Goal: Transaction & Acquisition: Purchase product/service

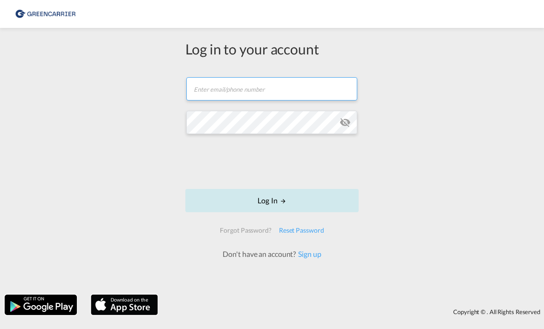
type input "[EMAIL_ADDRESS][DOMAIN_NAME]"
click at [274, 192] on button "Log In" at bounding box center [271, 200] width 173 height 23
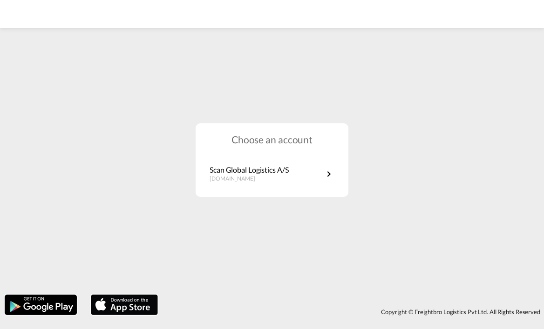
click at [267, 190] on div "Choose an account Scan Global Logistics A/S [DOMAIN_NAME]" at bounding box center [272, 160] width 153 height 74
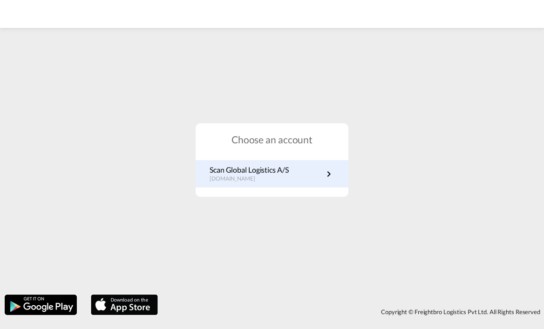
click at [269, 177] on p "[DOMAIN_NAME]" at bounding box center [249, 179] width 79 height 8
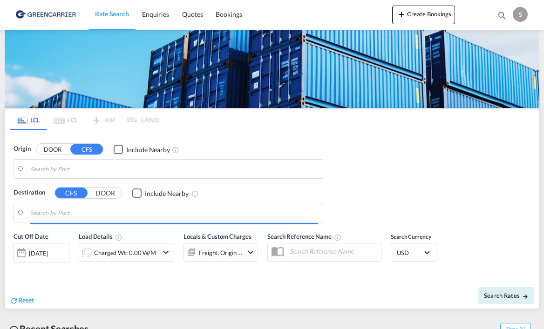
type input "DK-4900, Nakskov"
type input "Busan, KRPUS"
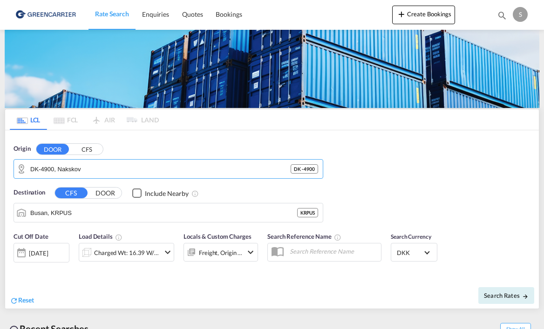
drag, startPoint x: 104, startPoint y: 168, endPoint x: -55, endPoint y: 163, distance: 158.9
click at [0, 163] on html "Rate Search Enquiries Quotes Bookings Rate Search Enquiries" at bounding box center [272, 164] width 544 height 329
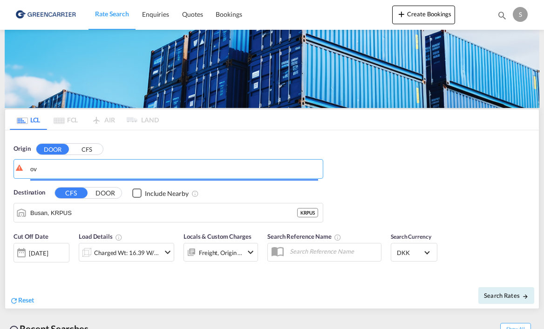
type input "v"
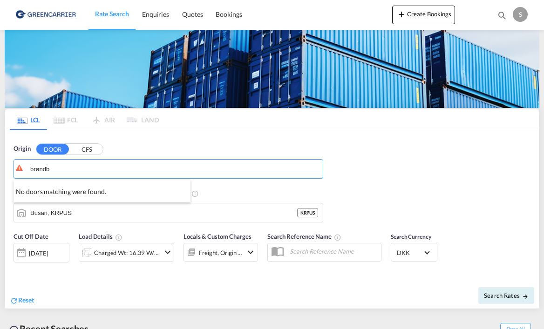
drag, startPoint x: 78, startPoint y: 173, endPoint x: -2, endPoint y: 170, distance: 80.2
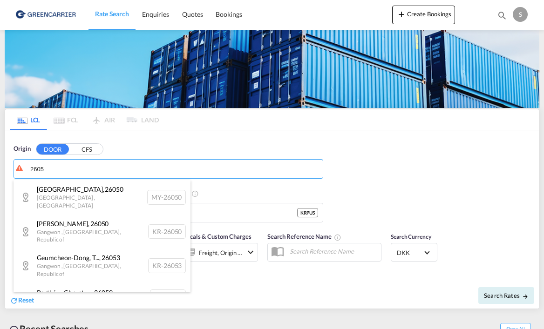
type input "2605"
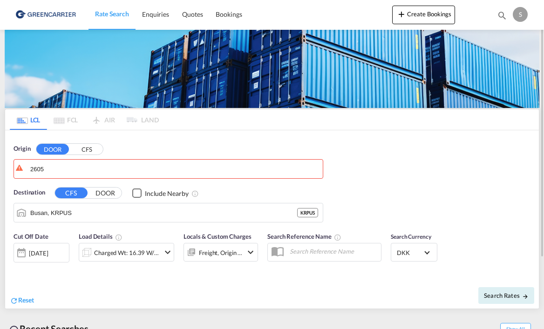
click at [110, 190] on button "DOOR" at bounding box center [105, 193] width 33 height 11
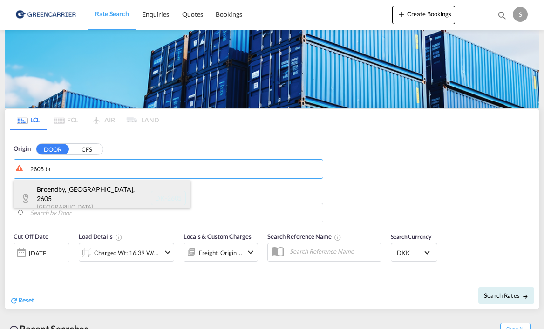
click at [59, 192] on div "Broendby, Glostrup , 2605 Denmark DK-2605" at bounding box center [102, 197] width 177 height 35
type input "DK-2605, Broendby, Glostrup"
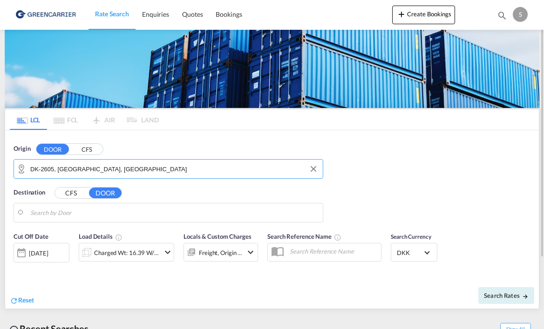
click at [73, 192] on button "CFS" at bounding box center [71, 193] width 33 height 11
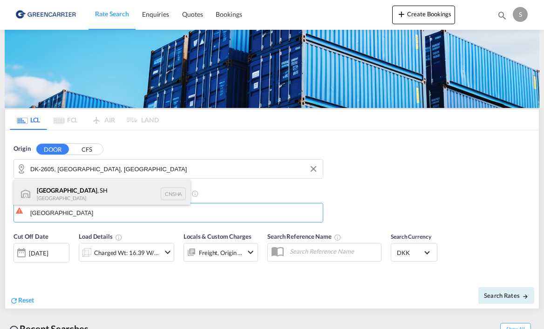
click at [80, 190] on div "Shanghai , SH China CNSHA" at bounding box center [102, 194] width 177 height 28
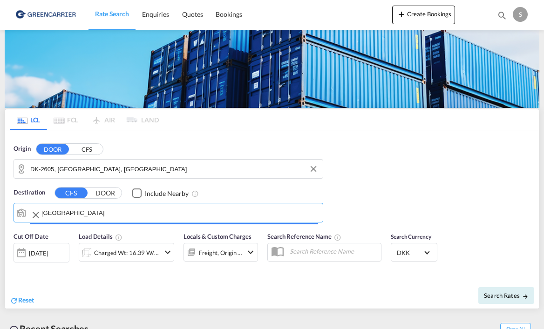
type input "Shanghai, SH, CNSHA"
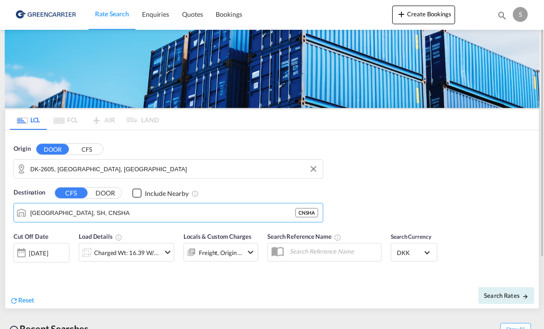
scroll to position [47, 0]
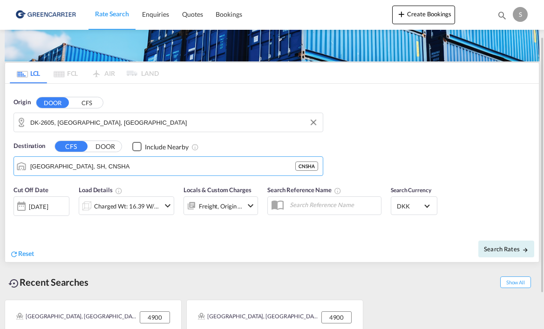
click at [168, 204] on md-icon "icon-chevron-down" at bounding box center [167, 205] width 11 height 11
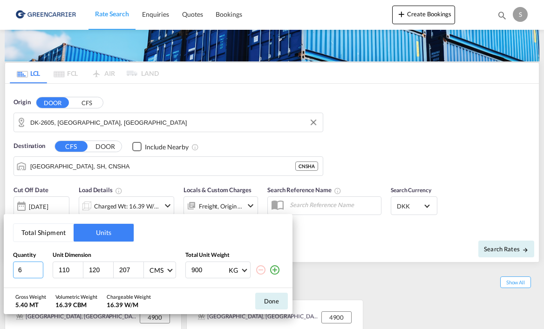
drag, startPoint x: 21, startPoint y: 270, endPoint x: 10, endPoint y: 266, distance: 11.8
click at [10, 266] on div "Total Shipment Units Quantity Unit Dimension Total Unit Weight 6 110 120 207 CM…" at bounding box center [148, 251] width 289 height 74
type input "1"
type input "105"
type input "97"
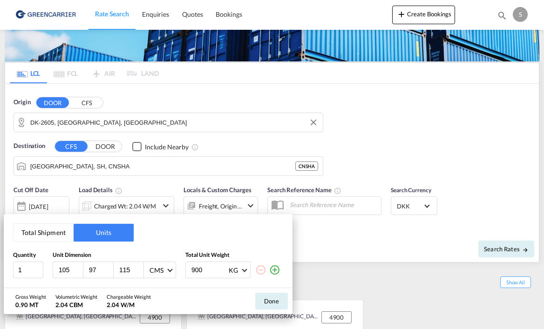
type input "115"
type input "200"
click at [270, 302] on button "Done" at bounding box center [271, 301] width 33 height 17
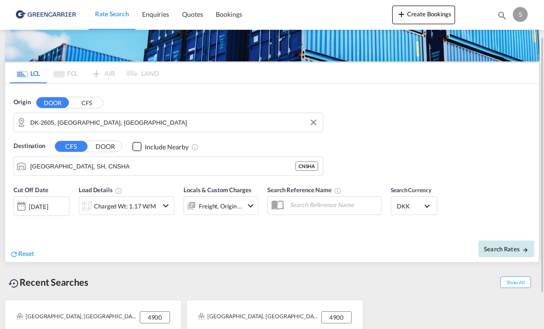
click at [512, 247] on span "Search Rates" at bounding box center [506, 248] width 45 height 7
type input "2605 to CNSHA / 28 Aug 2025"
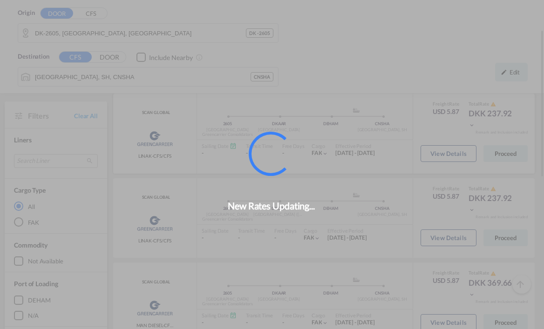
scroll to position [71, 0]
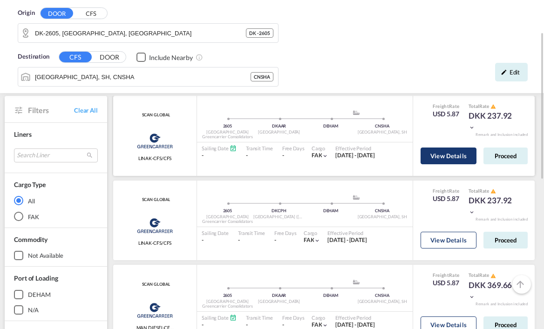
click at [440, 158] on button "View Details" at bounding box center [449, 156] width 56 height 17
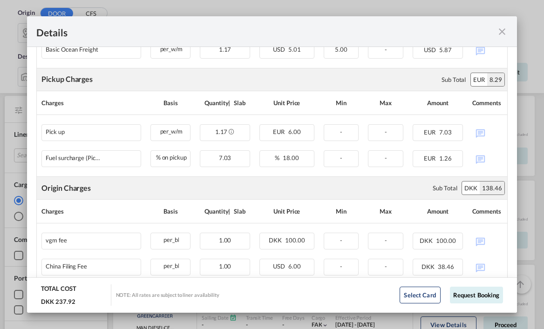
scroll to position [301, 0]
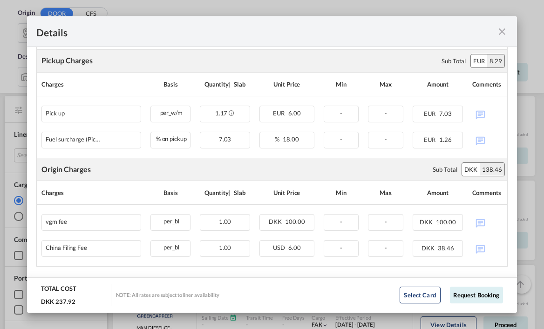
click at [503, 29] on md-icon "icon-close fg-AAA8AD m-0 cursor" at bounding box center [501, 31] width 11 height 11
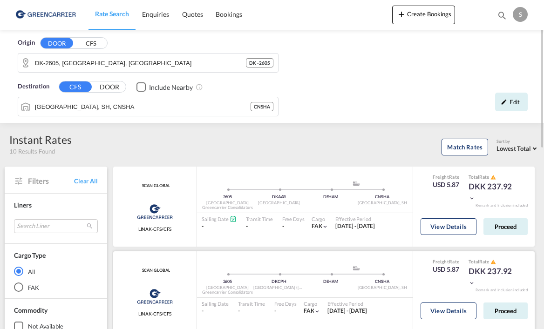
scroll to position [93, 0]
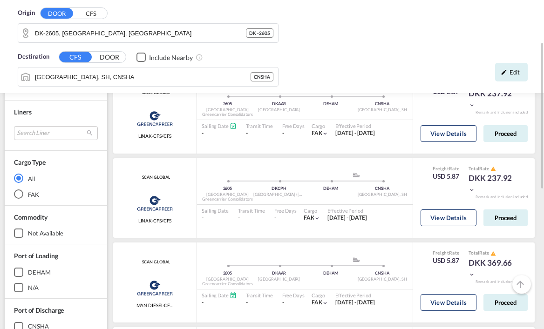
click at [26, 194] on md-radio-button "FAK" at bounding box center [56, 194] width 84 height 9
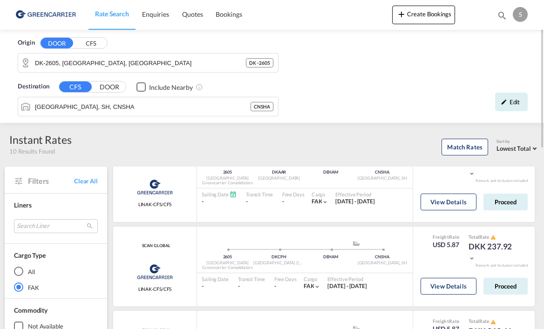
scroll to position [0, 0]
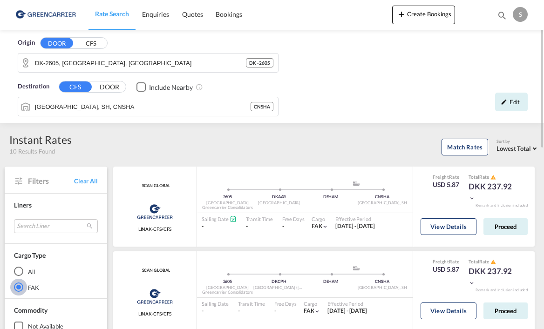
click at [37, 15] on img at bounding box center [45, 14] width 63 height 21
click at [51, 14] on img at bounding box center [45, 14] width 63 height 21
click at [522, 16] on div "S" at bounding box center [520, 14] width 15 height 15
click at [377, 91] on md-backdrop at bounding box center [272, 164] width 544 height 329
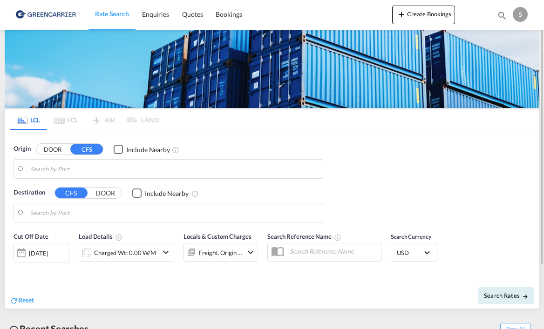
type input "DK-2605, Broendby, Glostrup"
type input "Shanghai, SH, CNSHA"
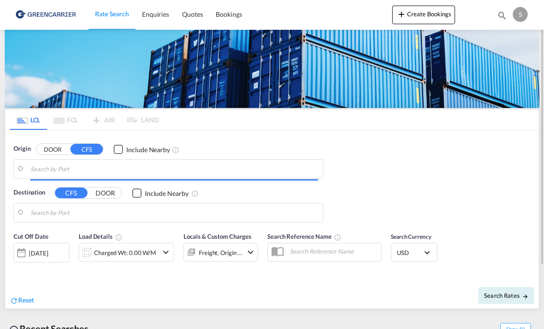
type input "DK-2605, Broendby, Glostrup"
type input "Shanghai, SH, CNSHA"
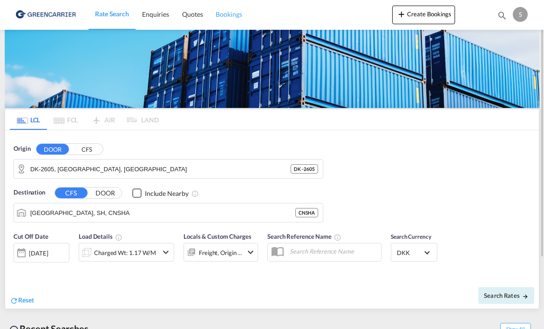
click at [224, 12] on span "Bookings" at bounding box center [229, 14] width 26 height 8
